Goal: Task Accomplishment & Management: Manage account settings

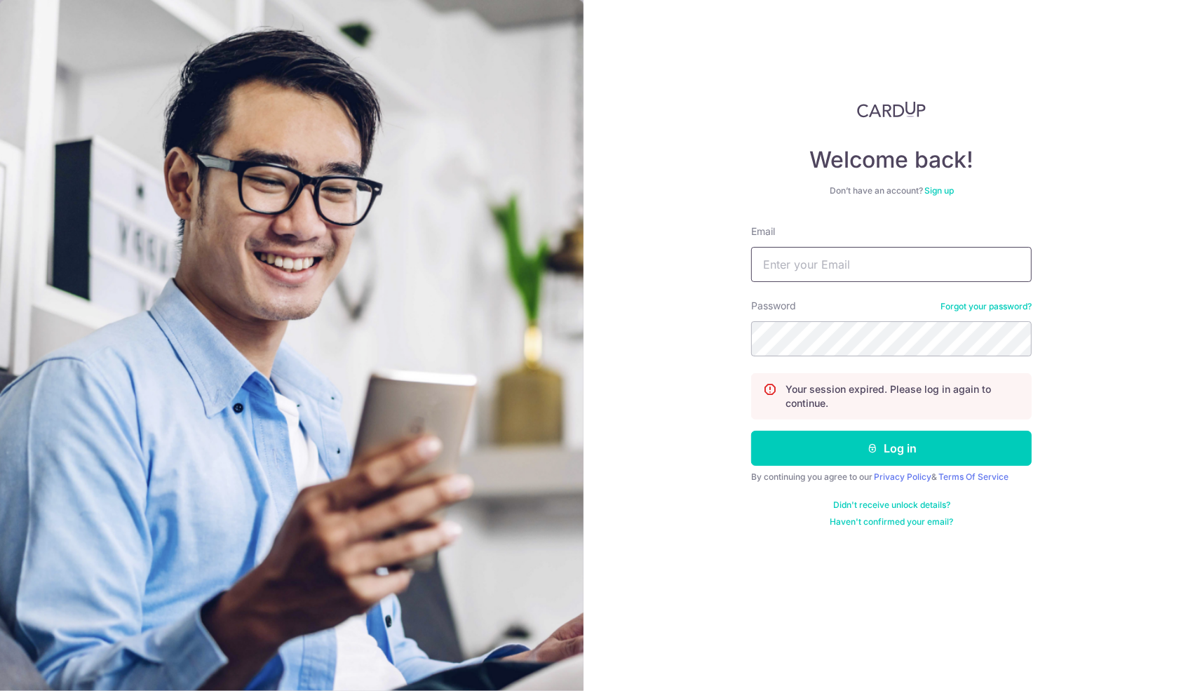
type input "[PERSON_NAME][EMAIL_ADDRESS][DOMAIN_NAME]"
click at [913, 467] on form "Email sebastian@grobys.com Password Forgot your password? Your session expired.…" at bounding box center [891, 375] width 280 height 303
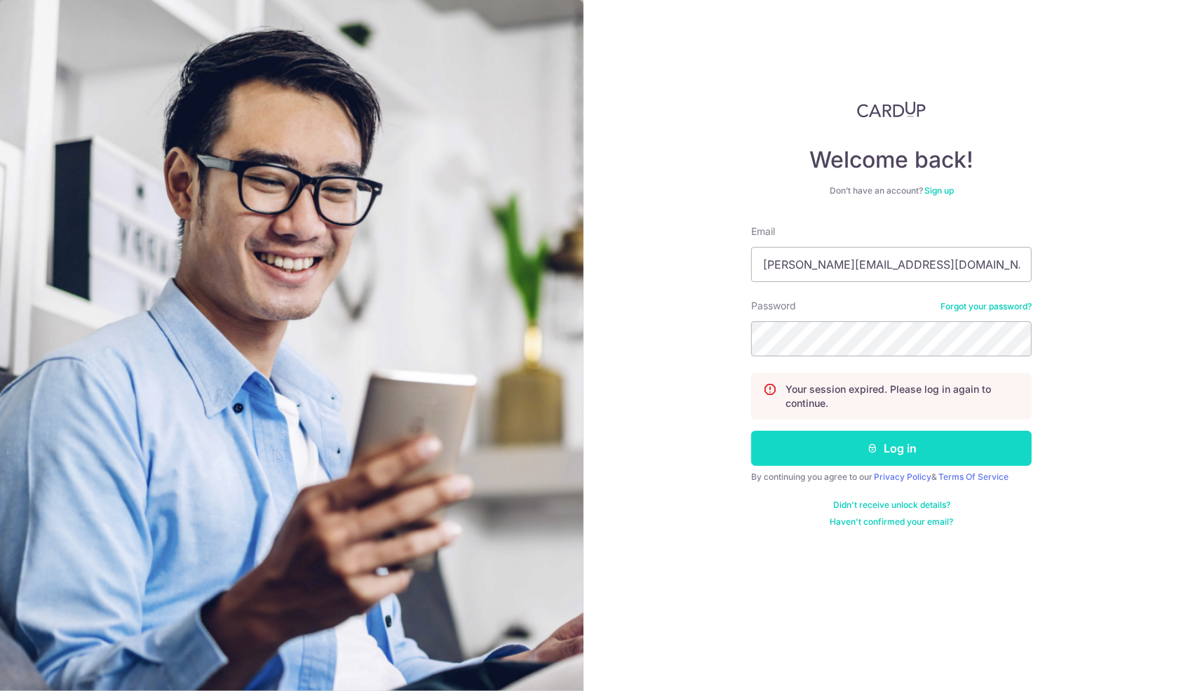
click at [863, 449] on button "Log in" at bounding box center [891, 448] width 280 height 35
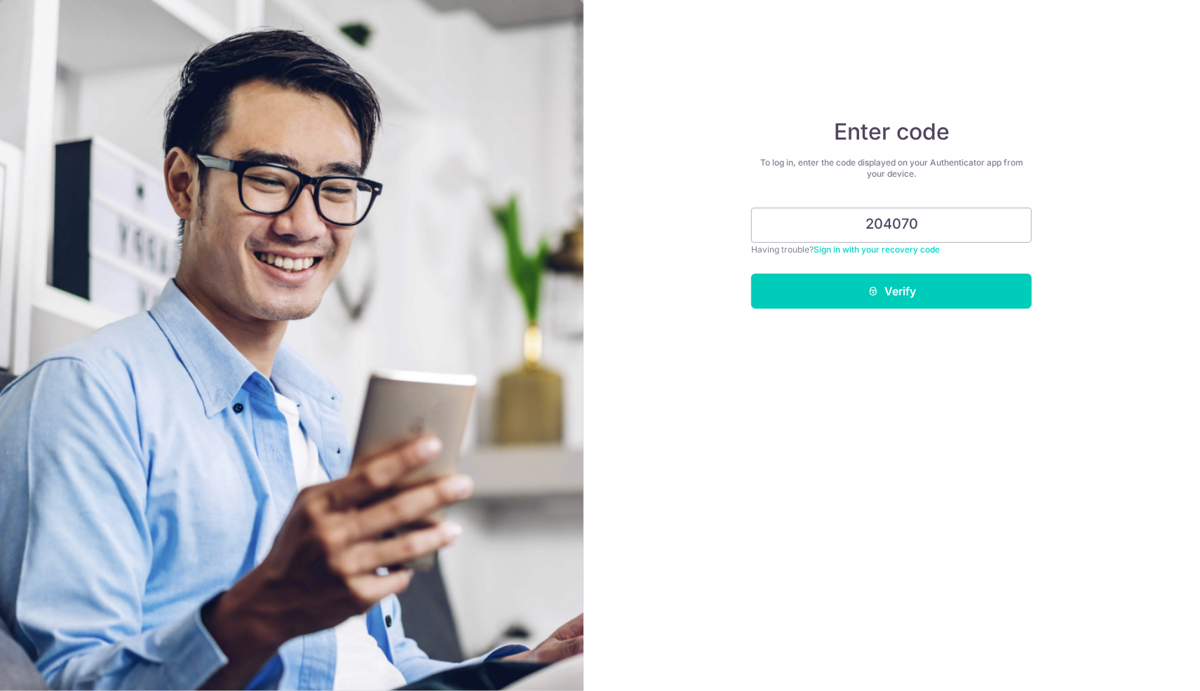
type input "204070"
click at [751, 273] on button "Verify" at bounding box center [891, 290] width 280 height 35
click at [860, 292] on button "Verify" at bounding box center [891, 290] width 280 height 35
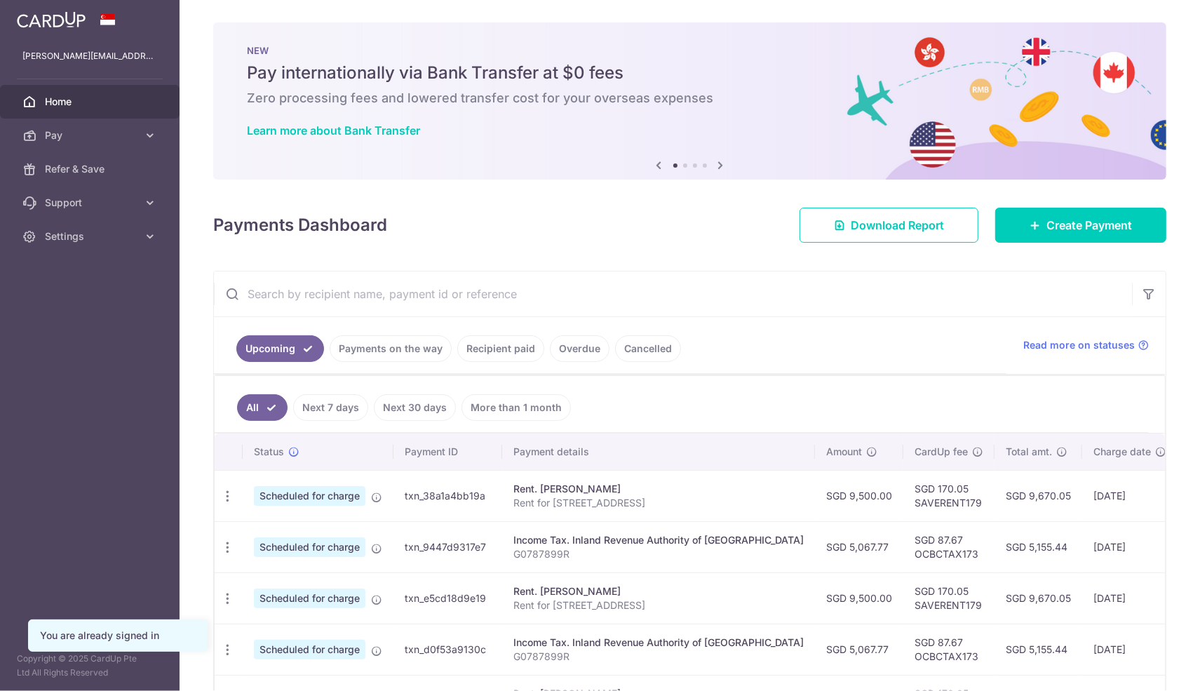
click at [386, 346] on link "Payments on the way" at bounding box center [391, 348] width 122 height 27
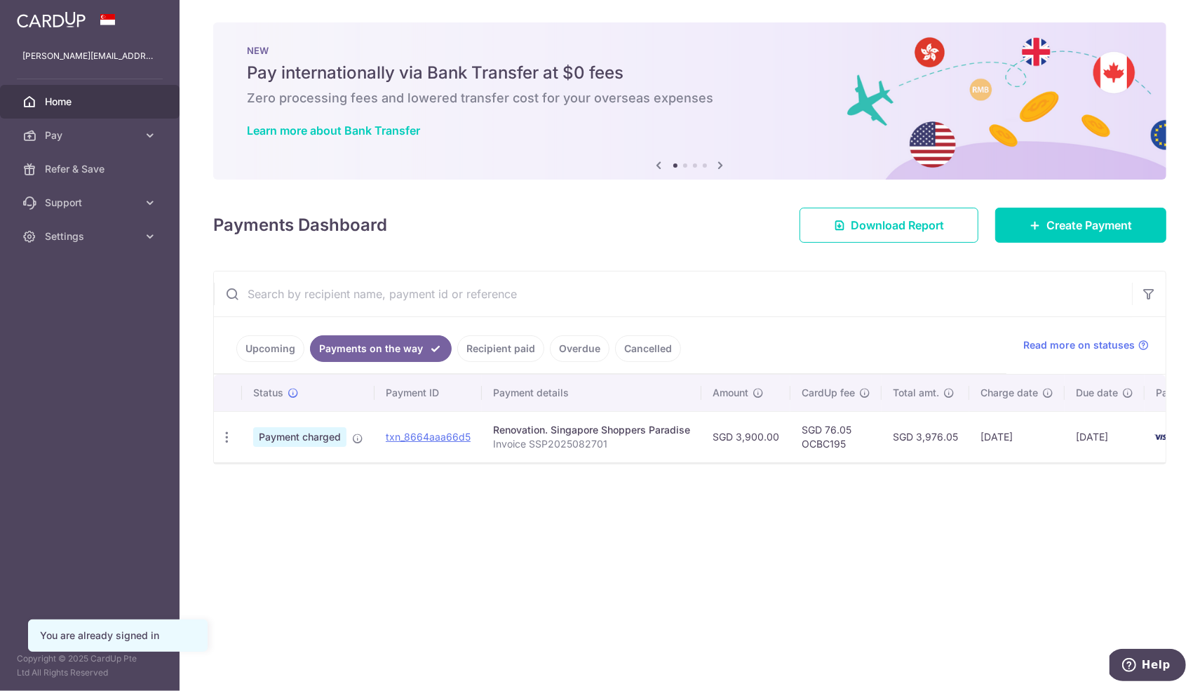
click at [499, 353] on link "Recipient paid" at bounding box center [500, 348] width 87 height 27
